Goal: Navigation & Orientation: Find specific page/section

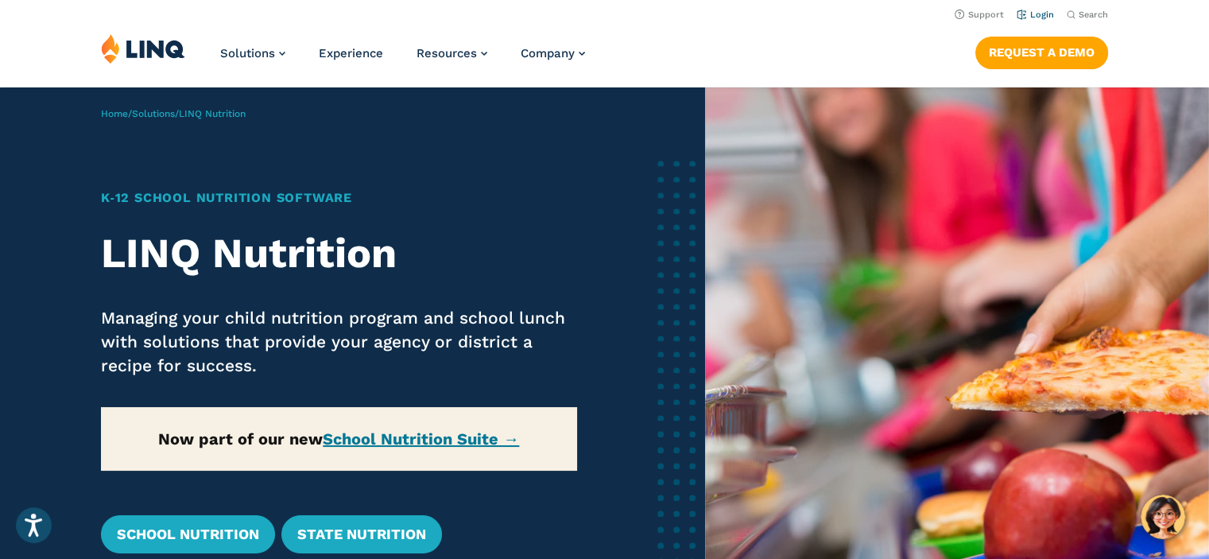
click at [1046, 16] on link "Login" at bounding box center [1035, 15] width 37 height 10
